Goal: Task Accomplishment & Management: Manage account settings

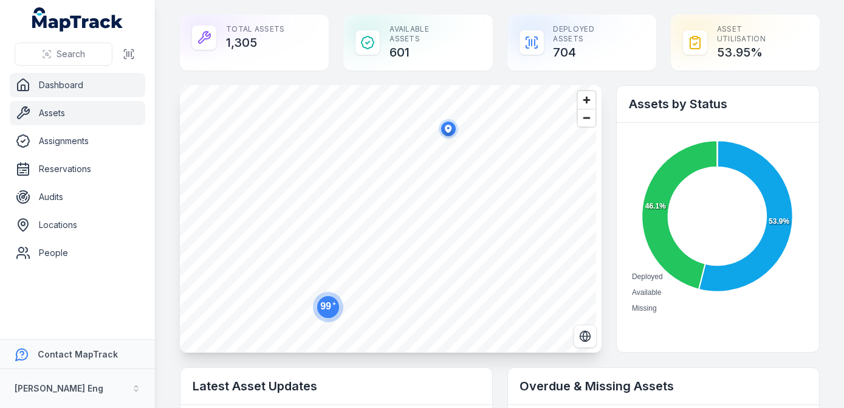
click at [78, 111] on link "Assets" at bounding box center [77, 113] width 135 height 24
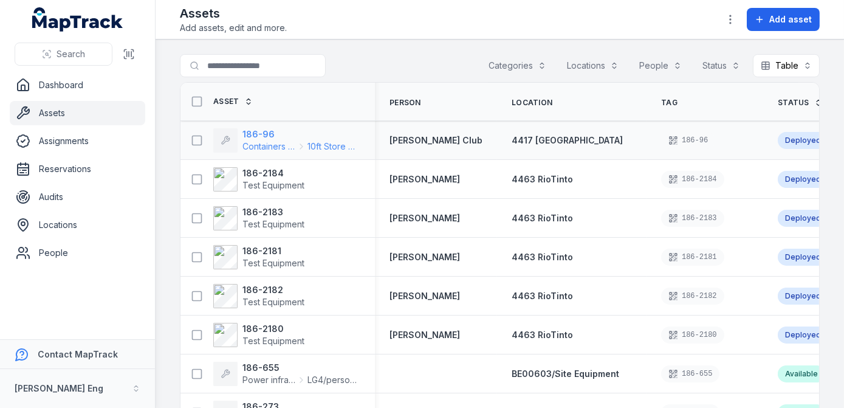
click at [306, 145] on icon at bounding box center [301, 147] width 10 height 10
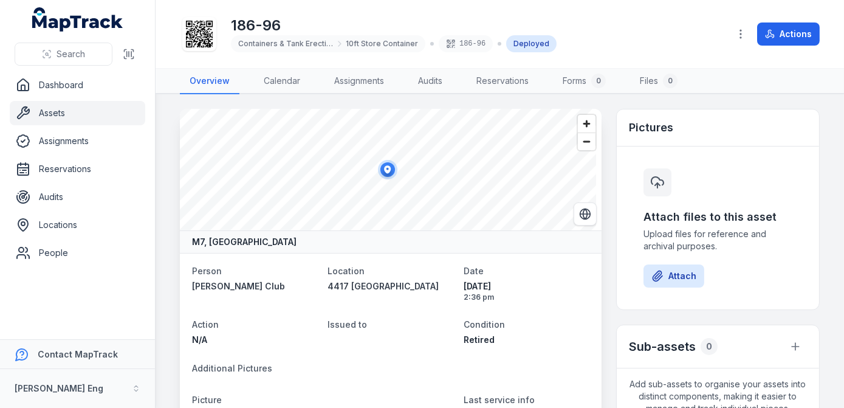
click at [87, 116] on link "Assets" at bounding box center [77, 113] width 135 height 24
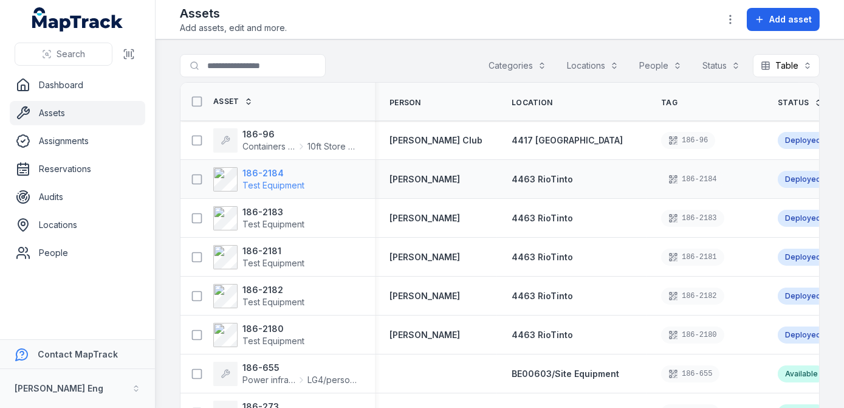
click at [275, 171] on strong "186-2184" at bounding box center [273, 173] width 62 height 12
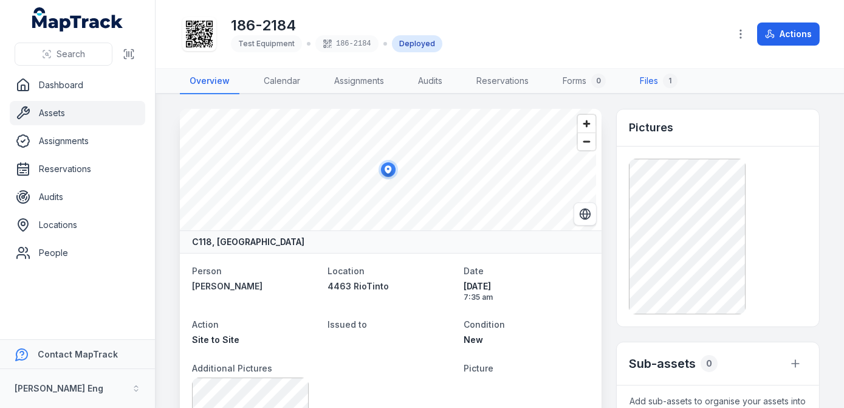
click at [637, 85] on link "Files 1" at bounding box center [658, 82] width 57 height 26
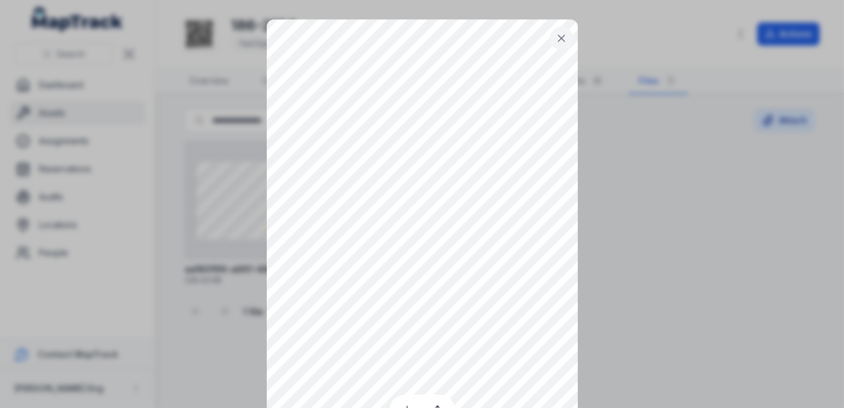
click at [550, 32] on button at bounding box center [561, 38] width 23 height 23
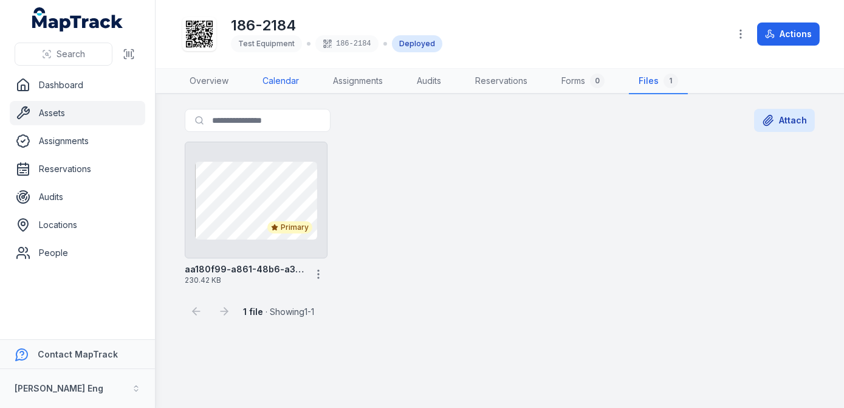
click at [264, 77] on link "Calendar" at bounding box center [281, 82] width 56 height 26
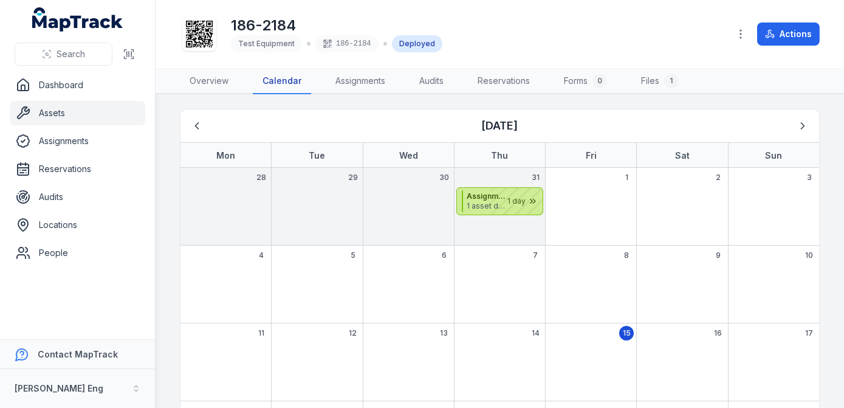
click at [519, 197] on div "August 2025" at bounding box center [512, 201] width 61 height 27
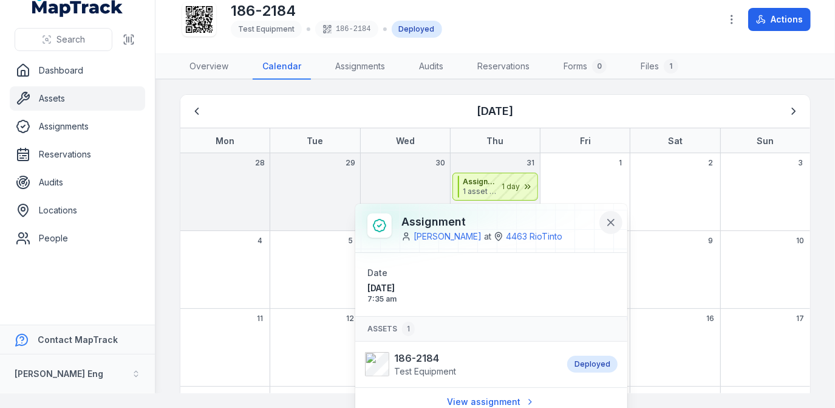
scroll to position [17, 0]
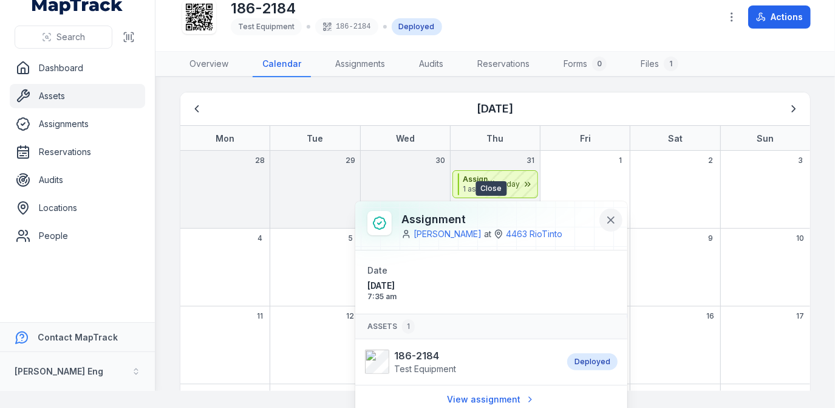
click at [615, 218] on icon at bounding box center [611, 220] width 12 height 12
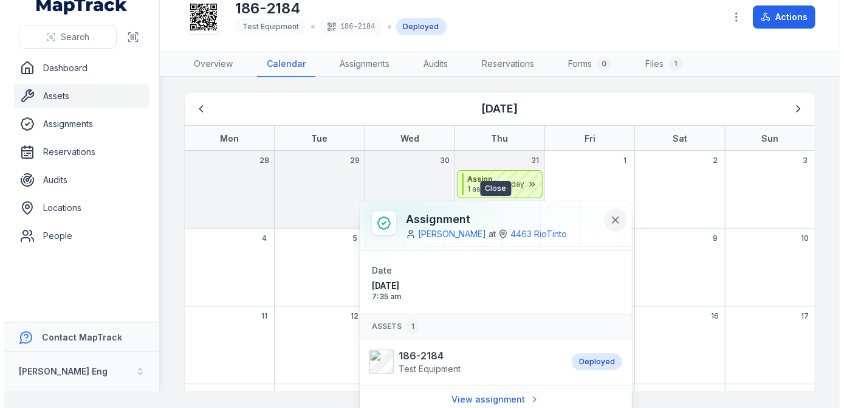
scroll to position [0, 0]
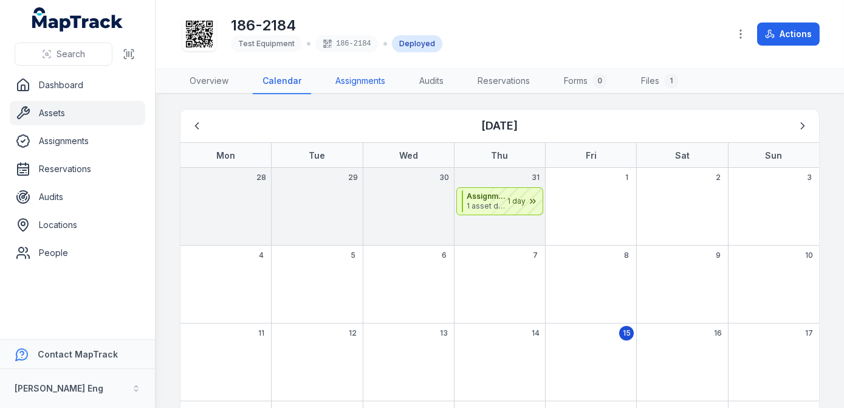
click at [355, 74] on link "Assignments" at bounding box center [360, 82] width 69 height 26
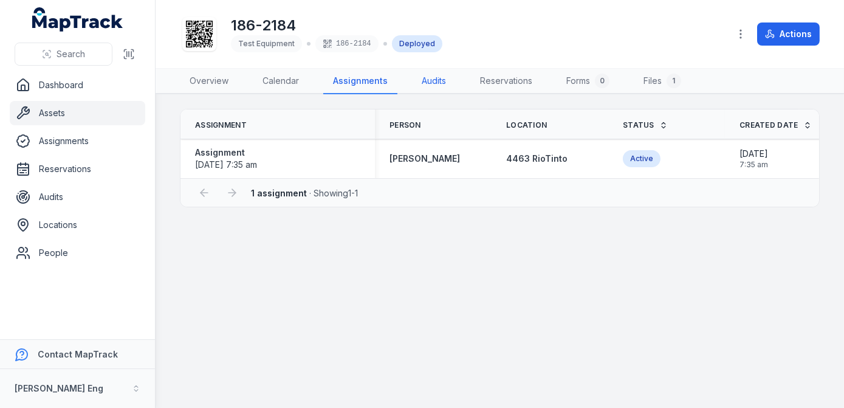
click at [420, 78] on link "Audits" at bounding box center [434, 82] width 44 height 26
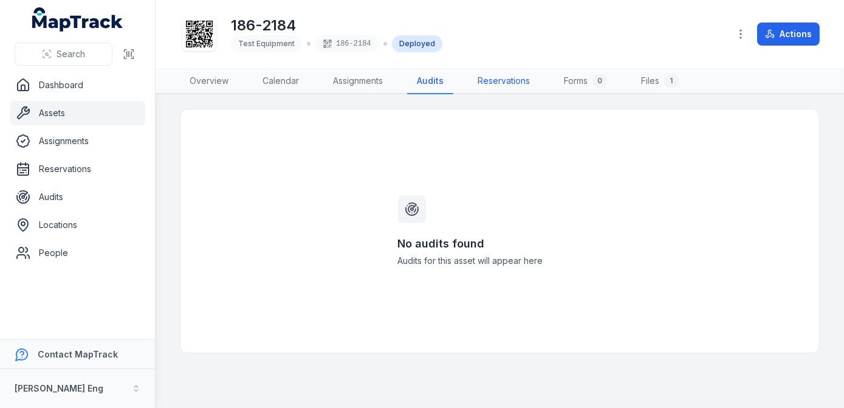
click at [503, 81] on link "Reservations" at bounding box center [504, 82] width 72 height 26
click at [214, 78] on link "Overview" at bounding box center [209, 82] width 58 height 26
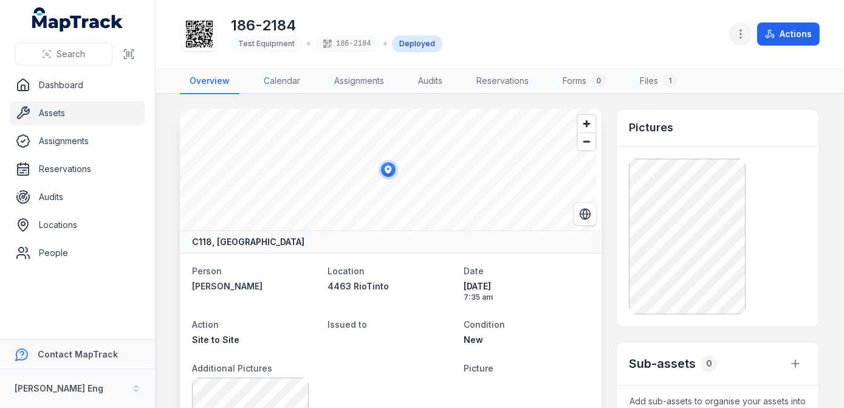
click at [742, 36] on icon "button" at bounding box center [740, 34] width 12 height 12
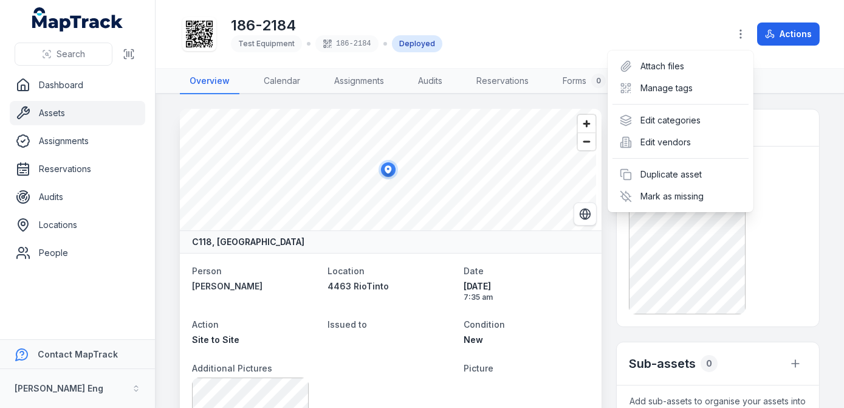
click at [654, 29] on div "186-2184 Test Equipment 186-2184 Deployed Actions" at bounding box center [500, 34] width 640 height 58
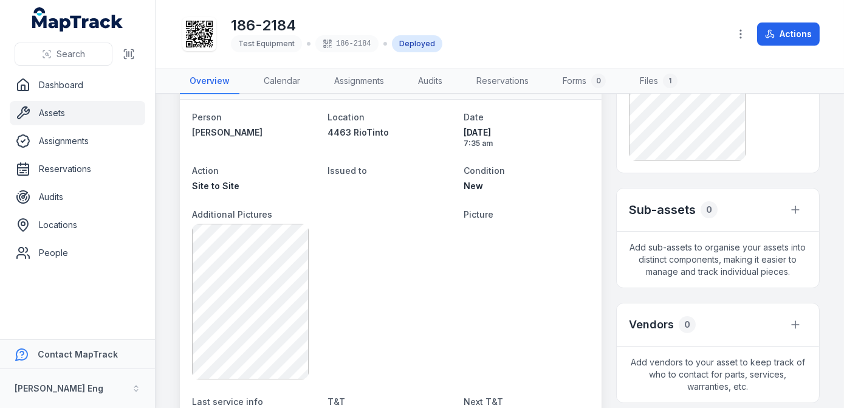
scroll to position [165, 0]
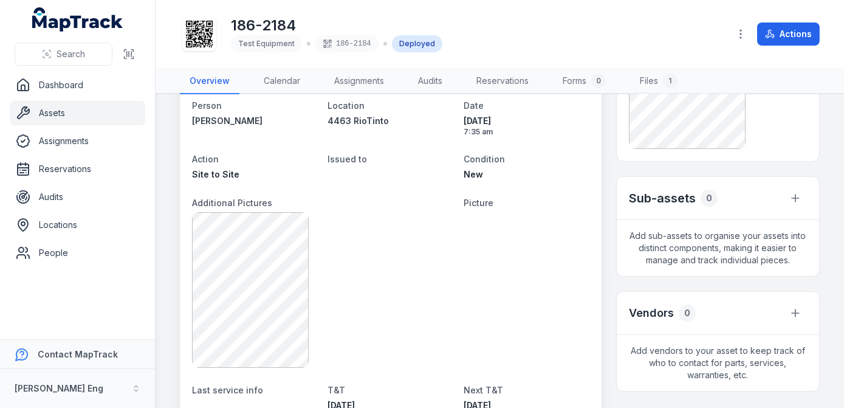
click at [55, 108] on link "Assets" at bounding box center [77, 113] width 135 height 24
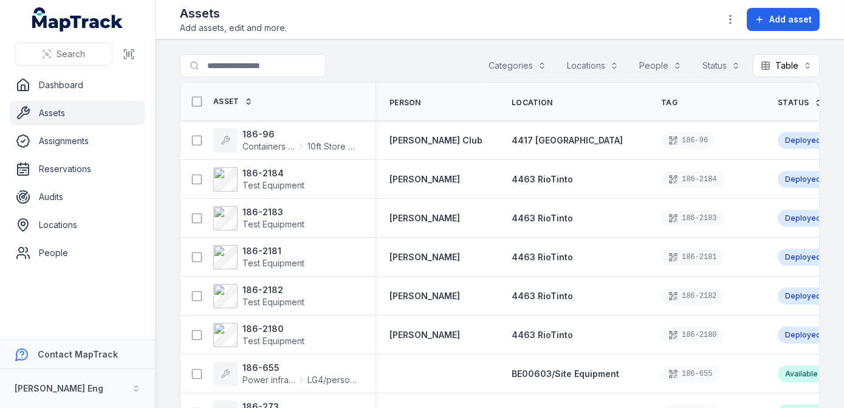
click at [513, 72] on button "Categories" at bounding box center [518, 65] width 74 height 23
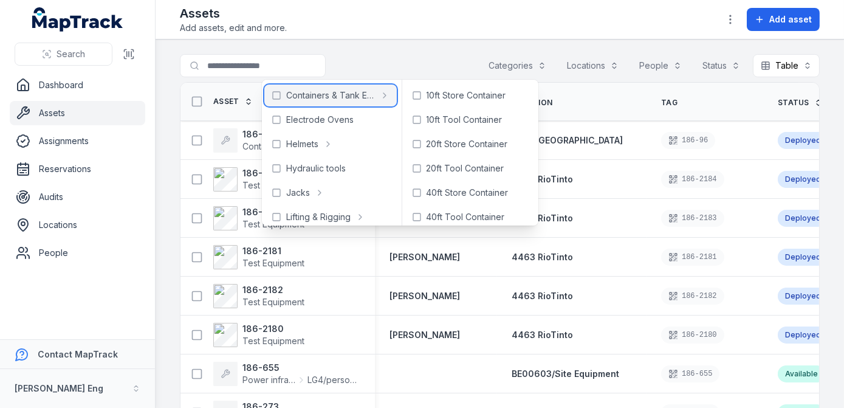
click at [337, 100] on span "Containers & Tank Erecting" at bounding box center [330, 95] width 88 height 12
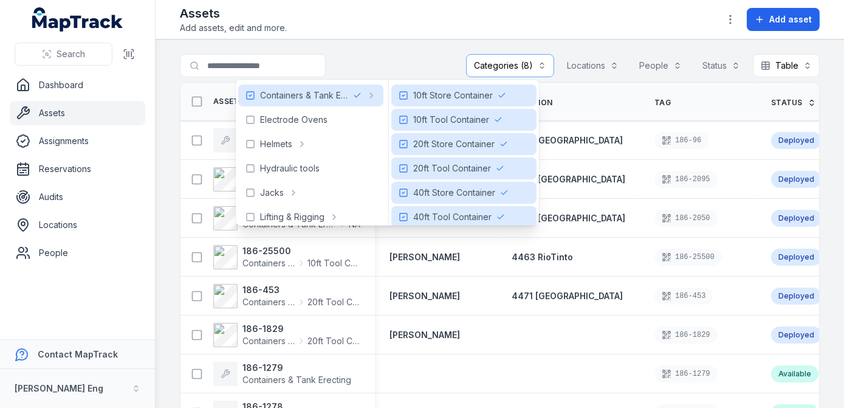
click at [403, 28] on div "Assets Add assets, edit and more. Add asset" at bounding box center [500, 19] width 640 height 29
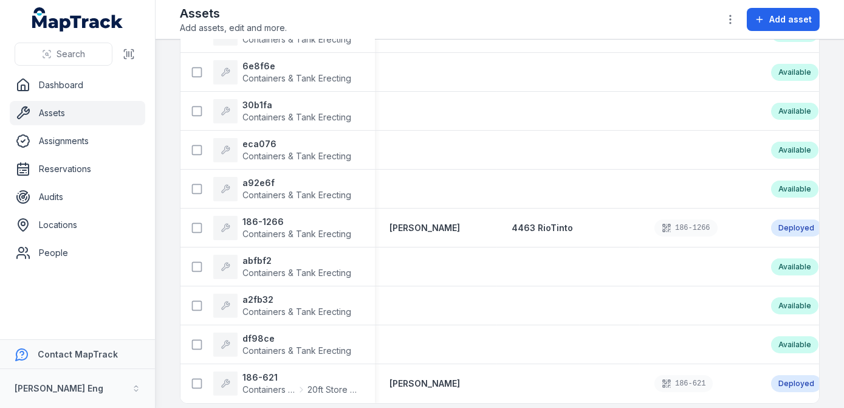
scroll to position [976, 0]
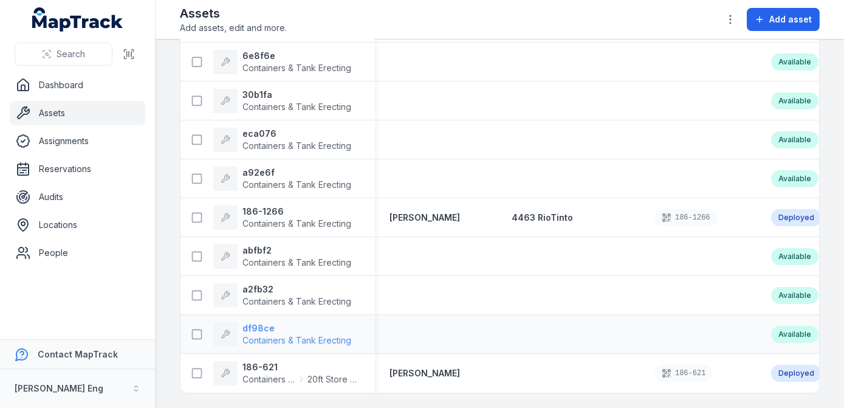
click at [295, 322] on strong "df98ce" at bounding box center [296, 328] width 109 height 12
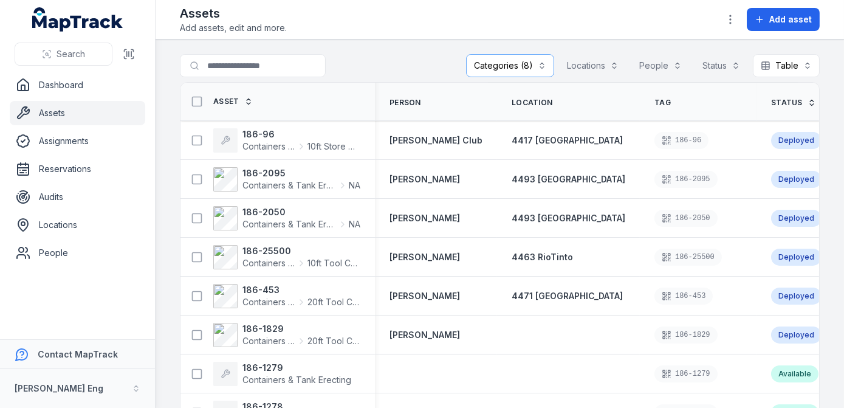
click at [536, 61] on button "Categories (8)" at bounding box center [510, 65] width 88 height 23
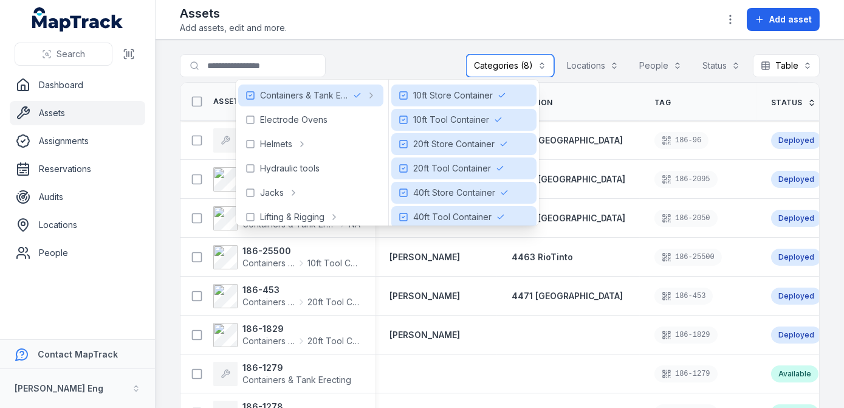
scroll to position [31, 0]
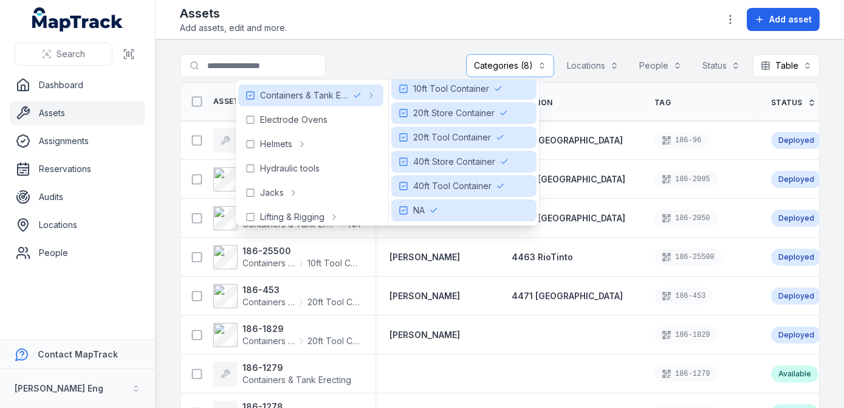
click at [429, 28] on div "Assets Add assets, edit and more. Add asset" at bounding box center [500, 19] width 640 height 29
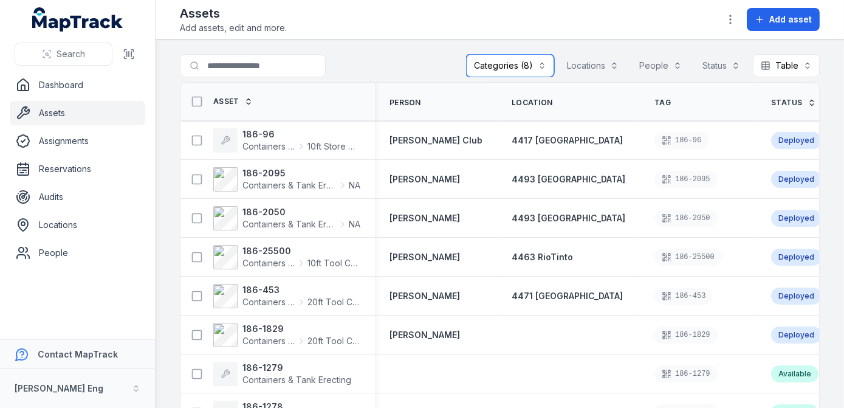
scroll to position [0, 0]
click at [338, 167] on strong "186-2095" at bounding box center [301, 173] width 118 height 12
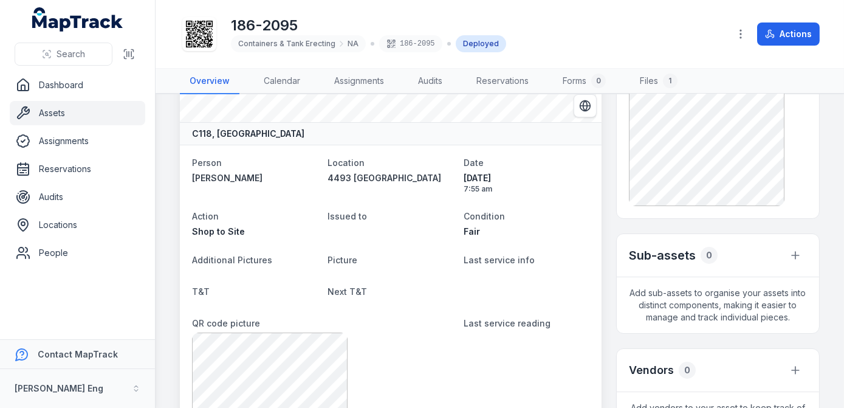
scroll to position [110, 0]
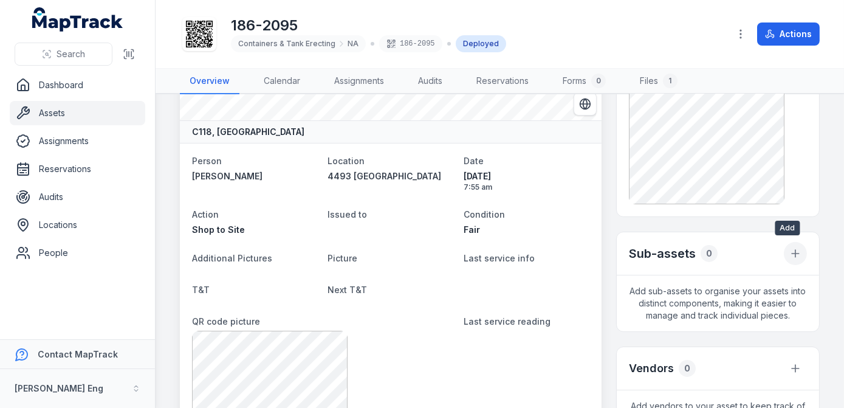
click at [789, 249] on icon "button" at bounding box center [795, 253] width 12 height 12
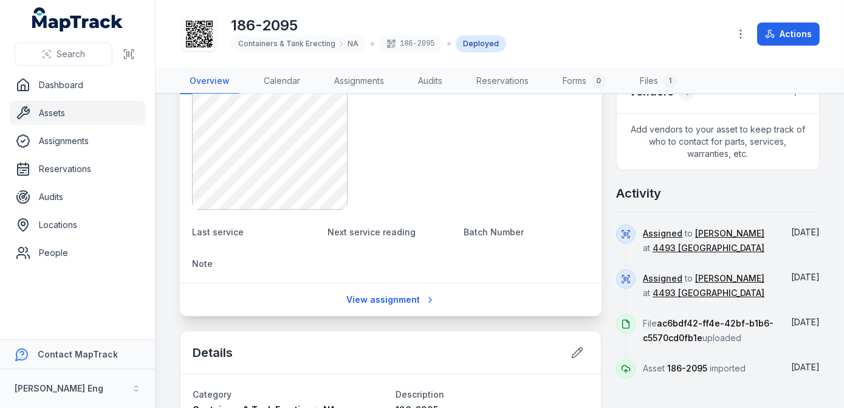
scroll to position [442, 0]
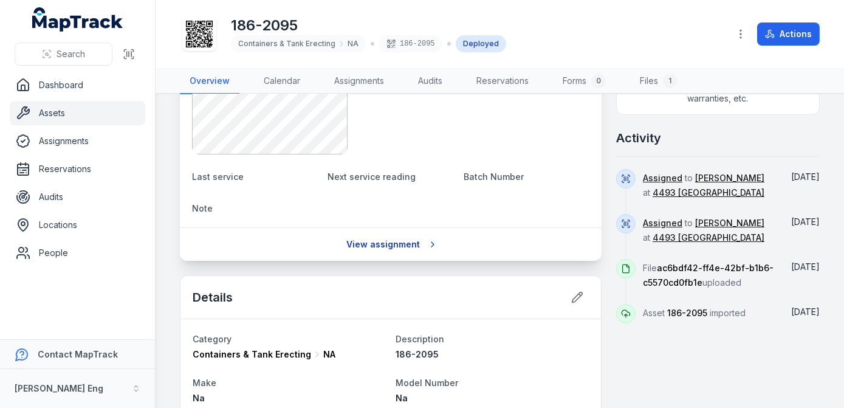
click at [396, 241] on link "View assignment" at bounding box center [391, 244] width 104 height 23
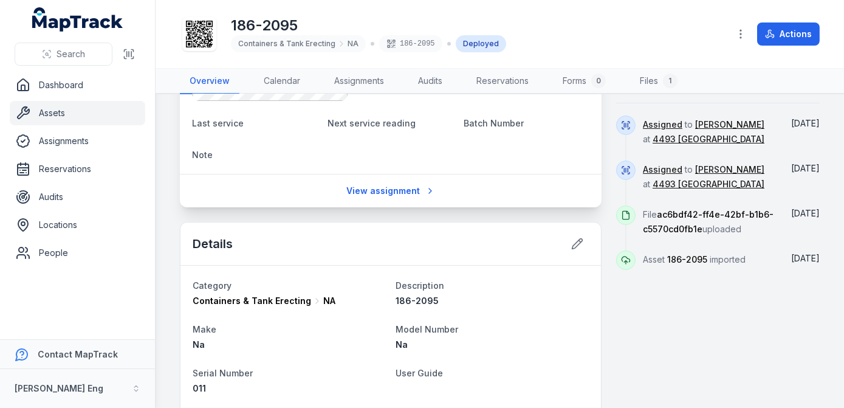
scroll to position [497, 0]
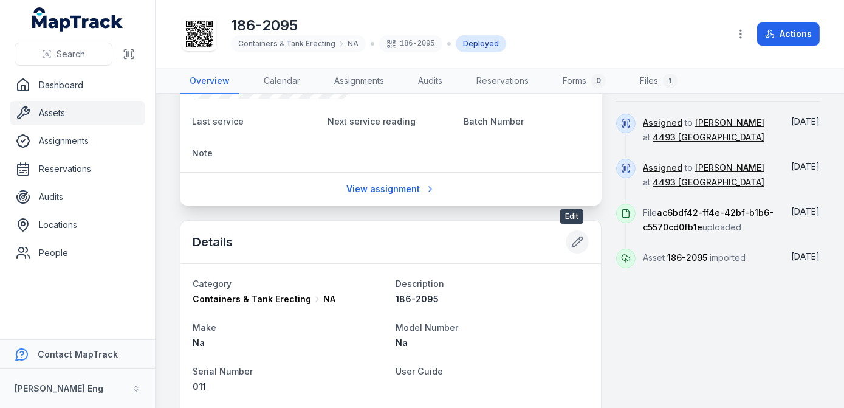
click at [571, 237] on icon at bounding box center [577, 242] width 12 height 12
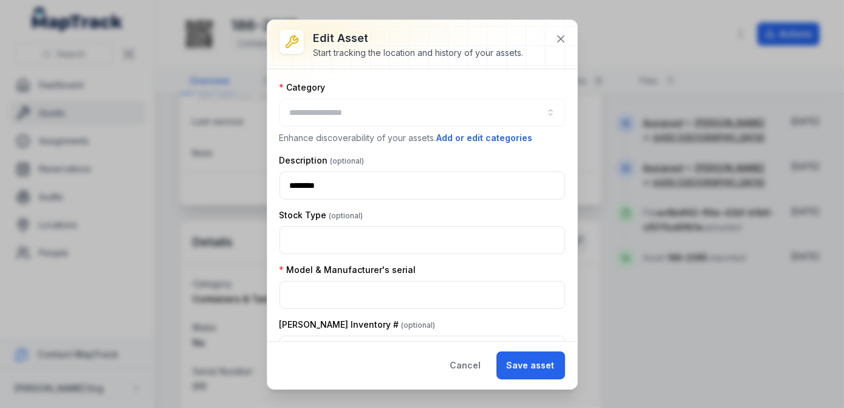
type input "**"
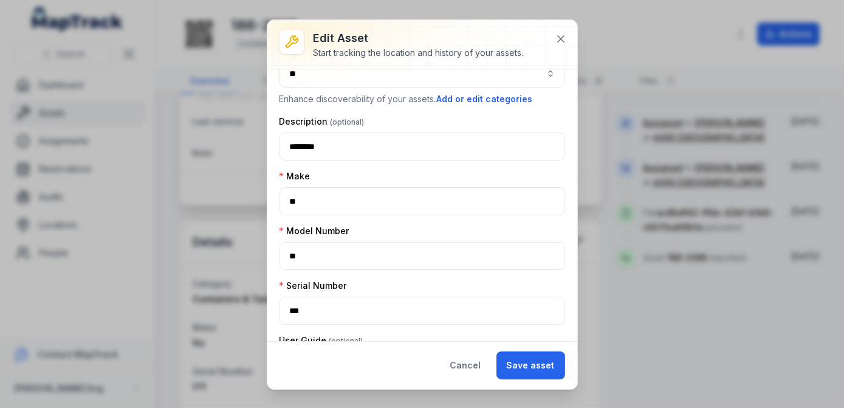
scroll to position [110, 0]
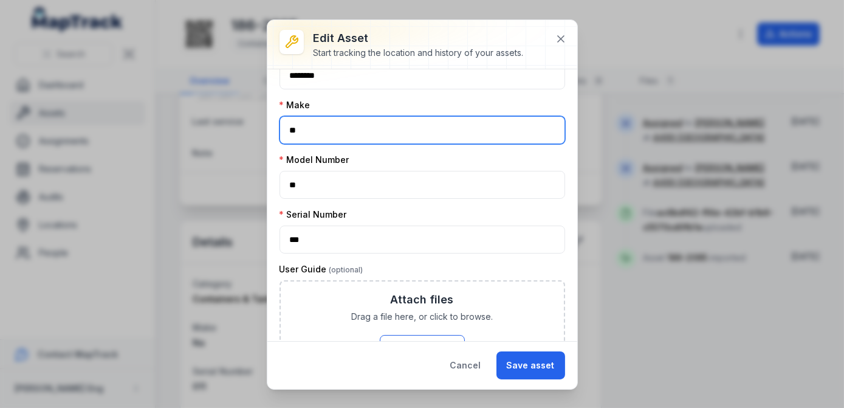
click at [423, 121] on input "**" at bounding box center [422, 130] width 286 height 28
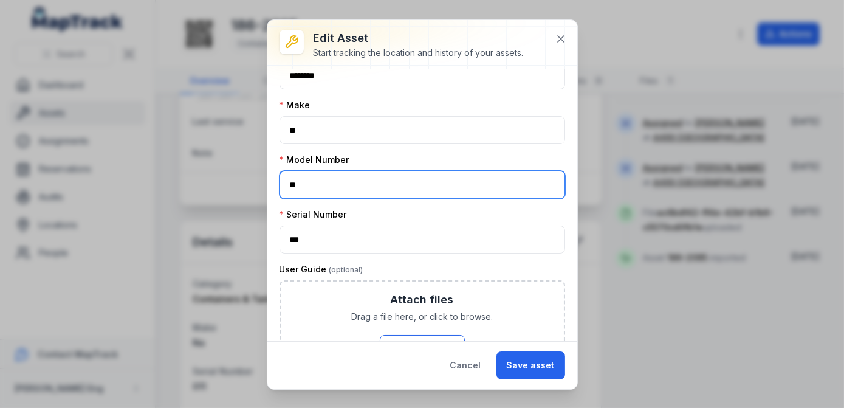
click at [426, 192] on input "**" at bounding box center [422, 185] width 286 height 28
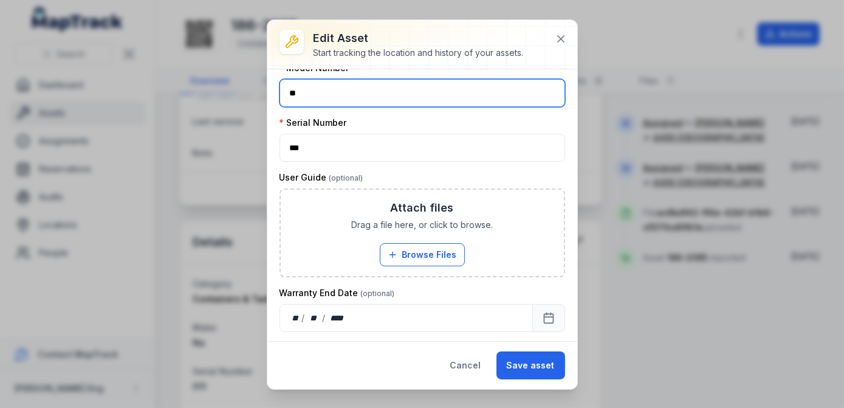
scroll to position [0, 0]
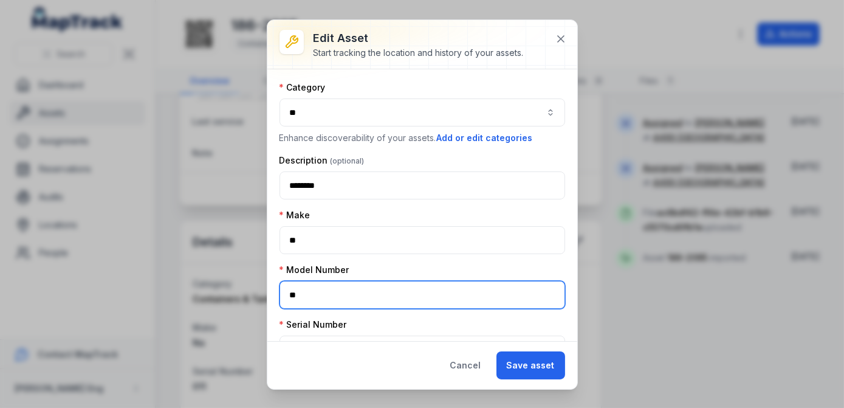
click at [526, 111] on button "**" at bounding box center [422, 112] width 286 height 28
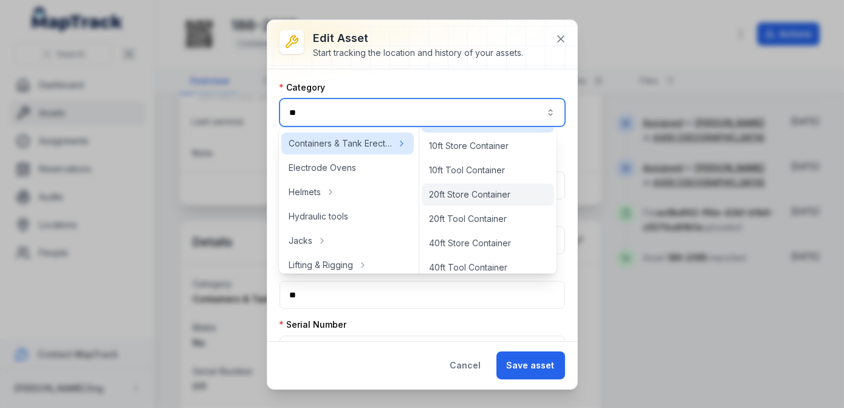
scroll to position [31, 0]
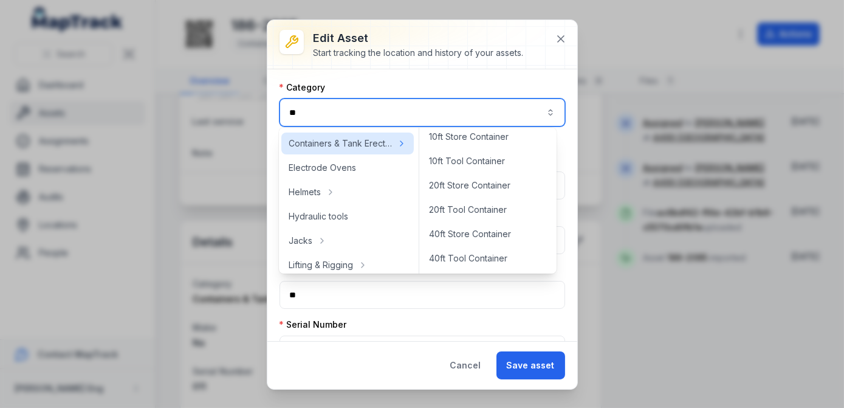
click at [493, 76] on div "**********" at bounding box center [422, 205] width 310 height 272
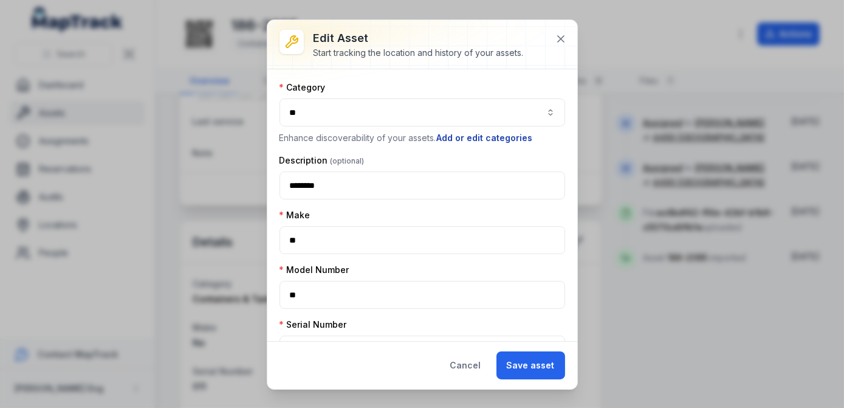
click at [501, 135] on button "Add or edit categories" at bounding box center [484, 137] width 97 height 13
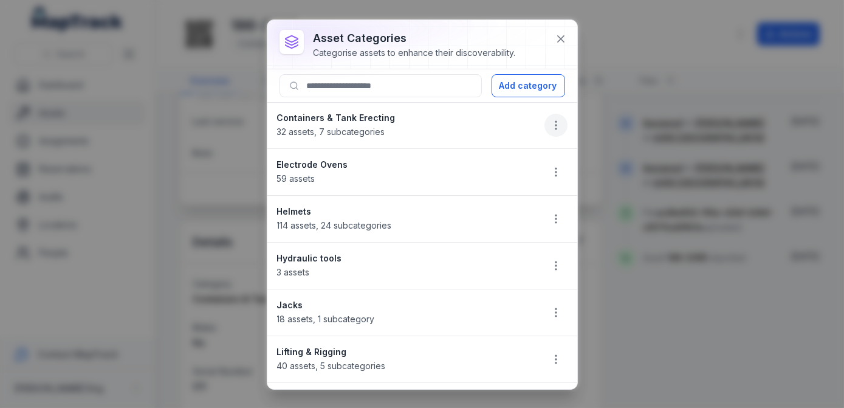
click at [550, 128] on icon "button" at bounding box center [556, 125] width 12 height 12
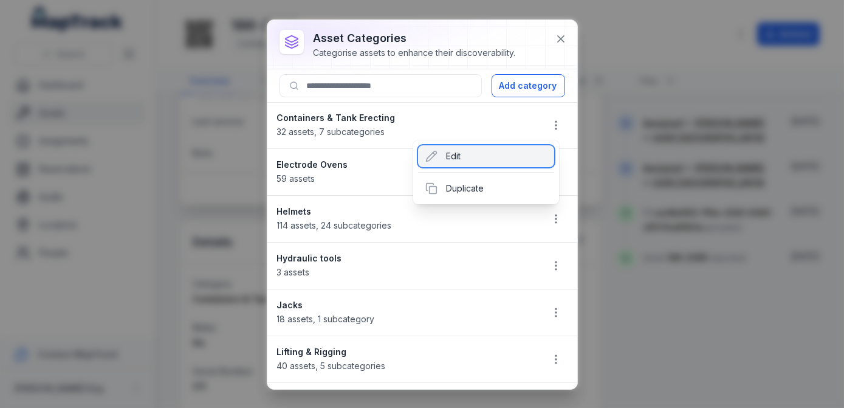
click at [473, 162] on div "Edit" at bounding box center [486, 156] width 136 height 22
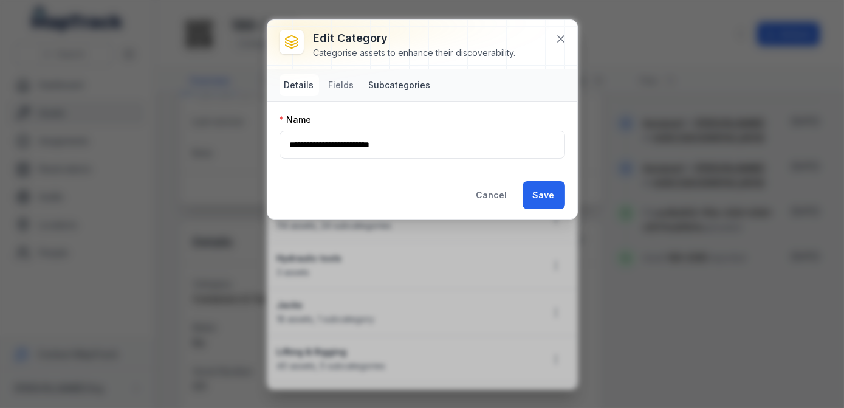
click at [397, 90] on button "Subcategories" at bounding box center [400, 85] width 72 height 22
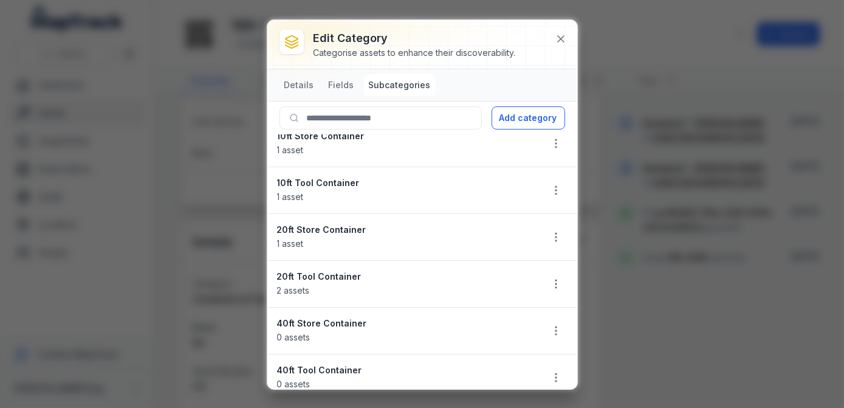
scroll to position [69, 0]
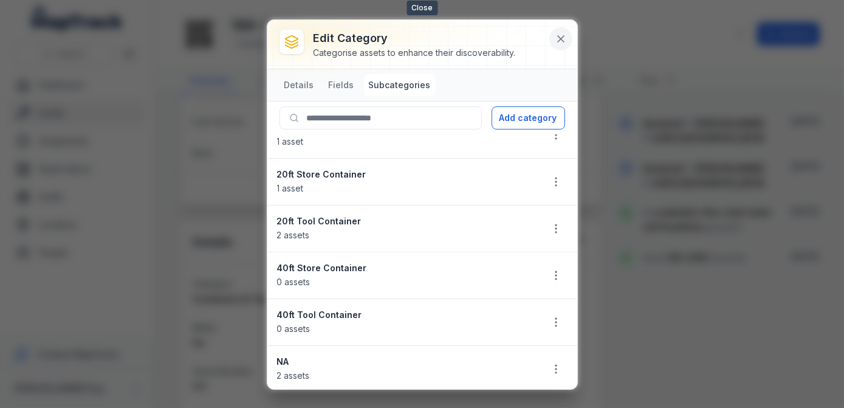
click at [564, 46] on button at bounding box center [560, 38] width 23 height 23
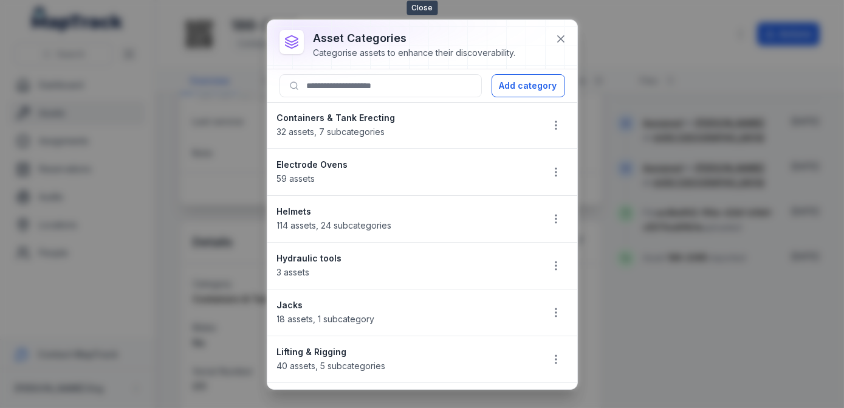
click at [564, 46] on button at bounding box center [560, 38] width 23 height 23
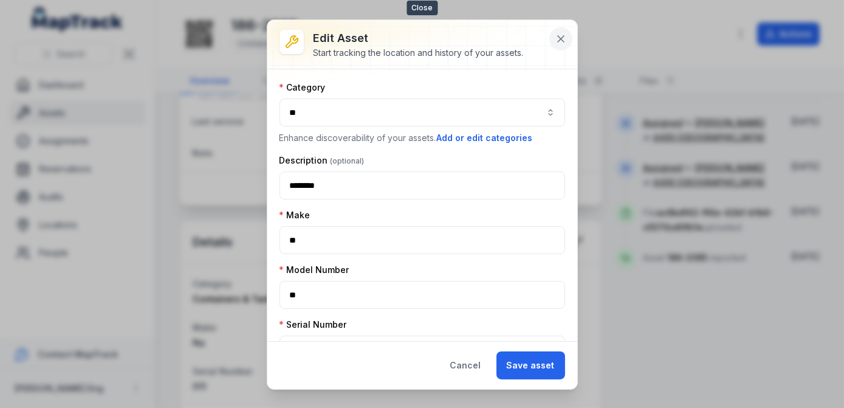
click at [561, 44] on icon at bounding box center [561, 39] width 12 height 12
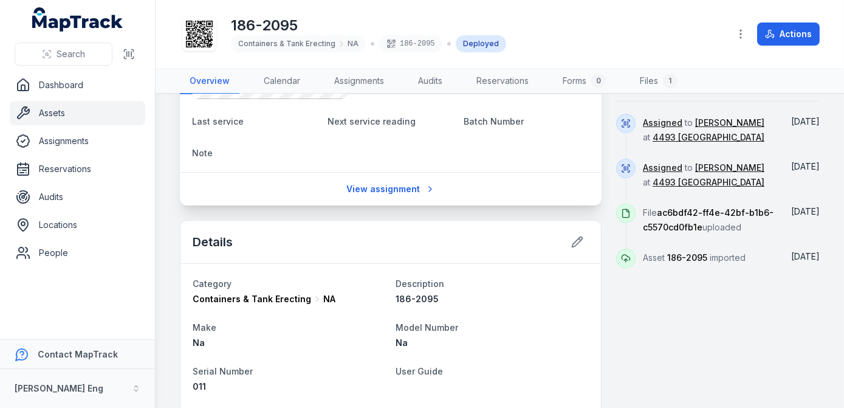
scroll to position [552, 0]
